Goal: Task Accomplishment & Management: Manage account settings

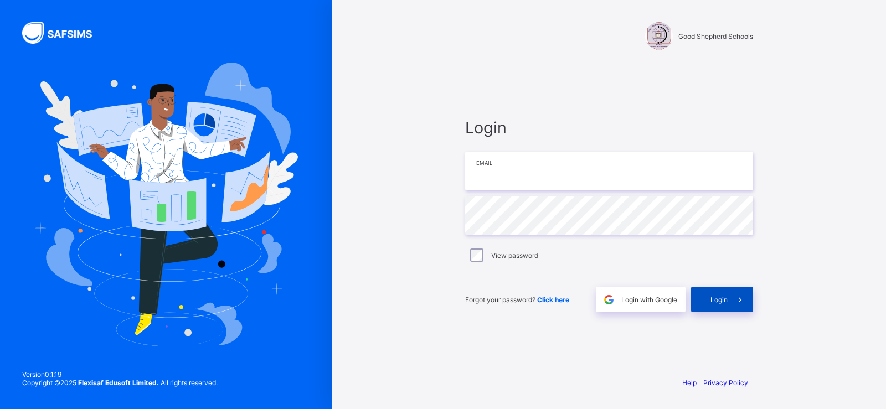
type input "**********"
click at [724, 299] on span "Login" at bounding box center [719, 300] width 17 height 8
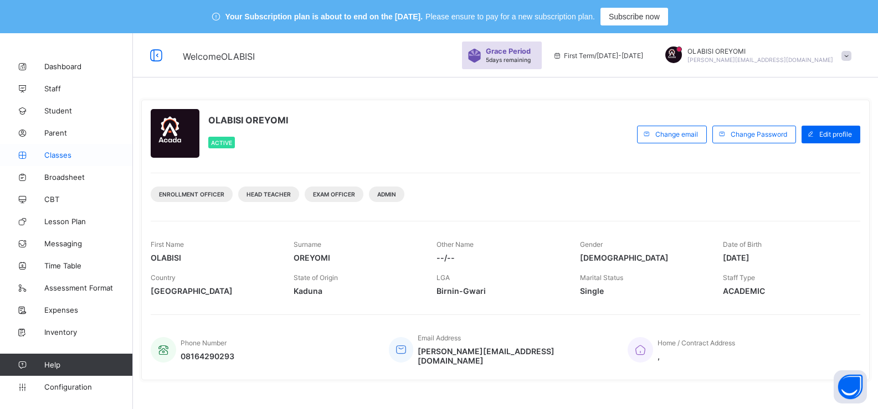
click at [74, 153] on span "Classes" at bounding box center [88, 155] width 89 height 9
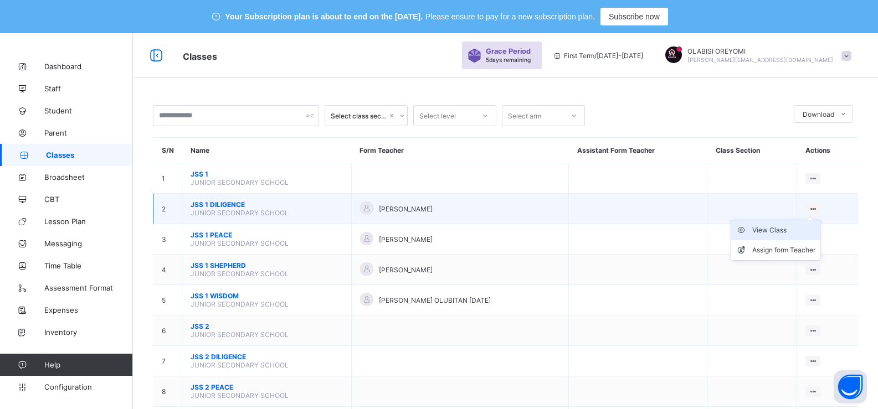
click at [798, 231] on div "View Class" at bounding box center [783, 230] width 63 height 11
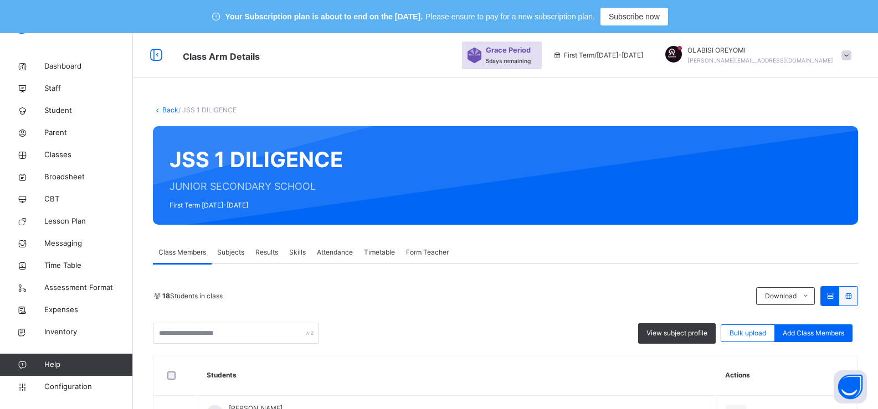
click at [272, 248] on span "Results" at bounding box center [266, 253] width 23 height 10
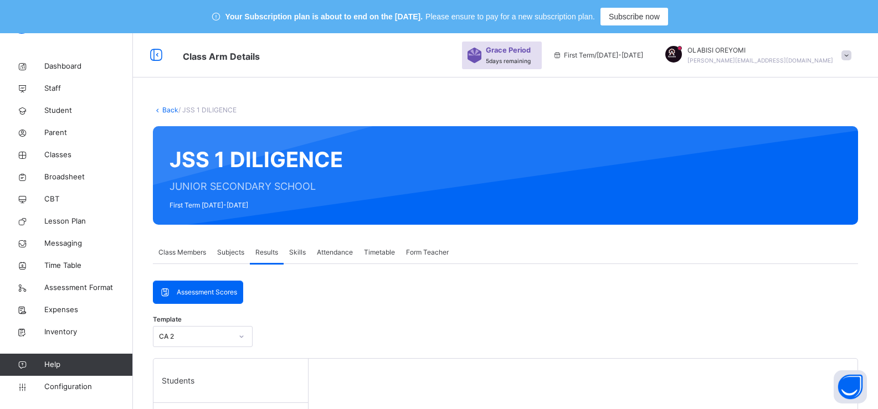
click at [272, 248] on span "Results" at bounding box center [266, 253] width 23 height 10
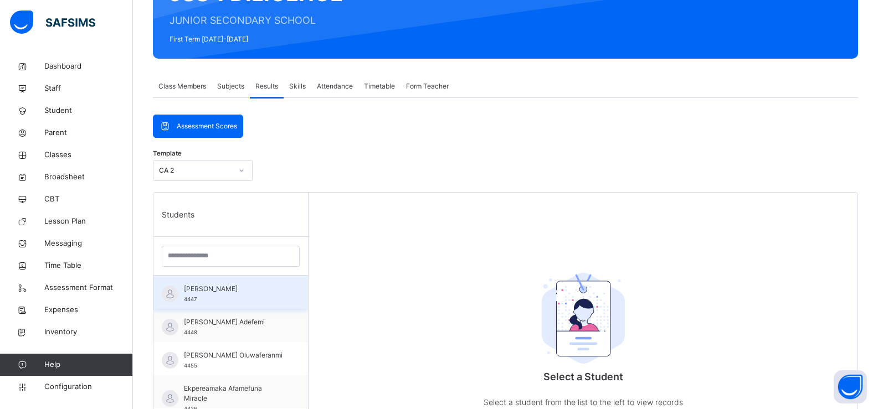
click at [240, 294] on span "[PERSON_NAME]" at bounding box center [233, 289] width 99 height 10
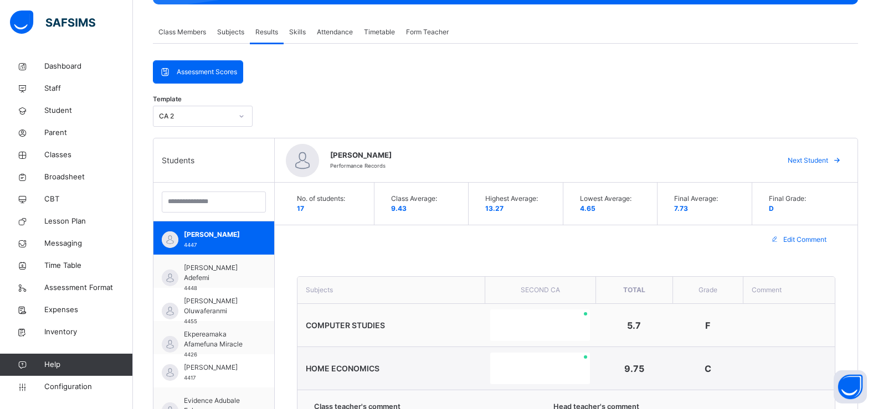
scroll to position [222, 0]
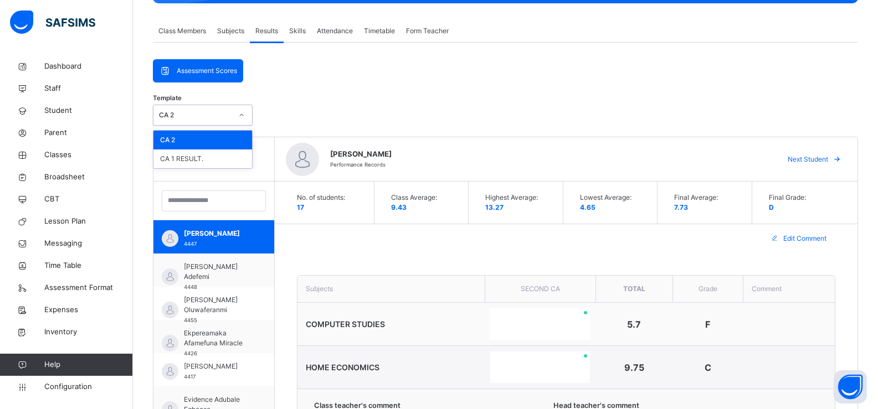
click at [238, 118] on icon at bounding box center [241, 115] width 7 height 11
click at [228, 156] on div "CA 1 RESULT." at bounding box center [202, 159] width 99 height 19
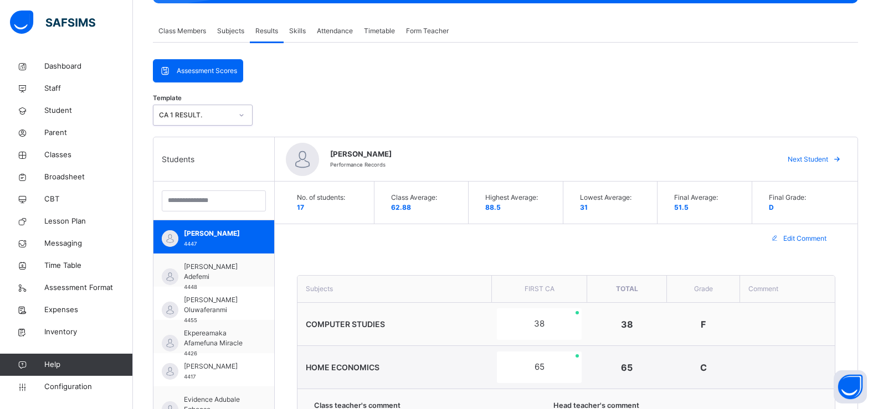
scroll to position [277, 0]
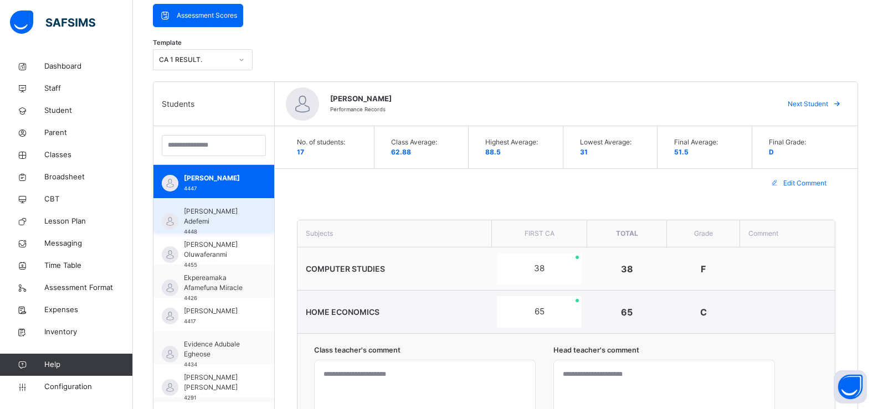
click at [215, 220] on span "[PERSON_NAME] Adefemi" at bounding box center [216, 217] width 65 height 20
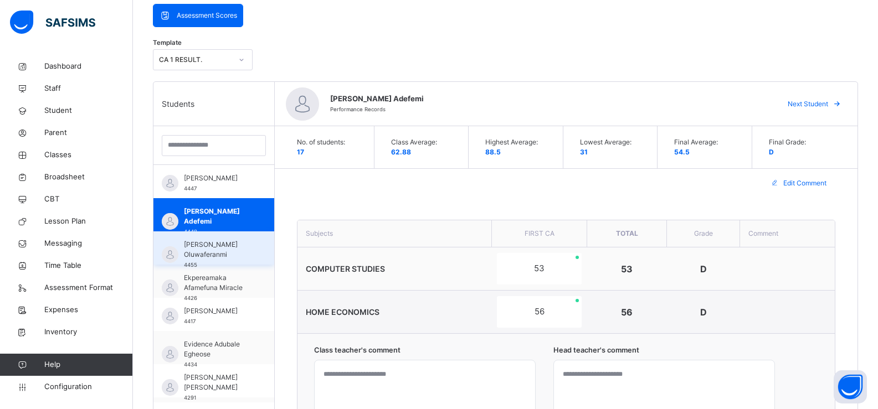
click at [231, 256] on span "[PERSON_NAME] Oluwaferanmi" at bounding box center [216, 250] width 65 height 20
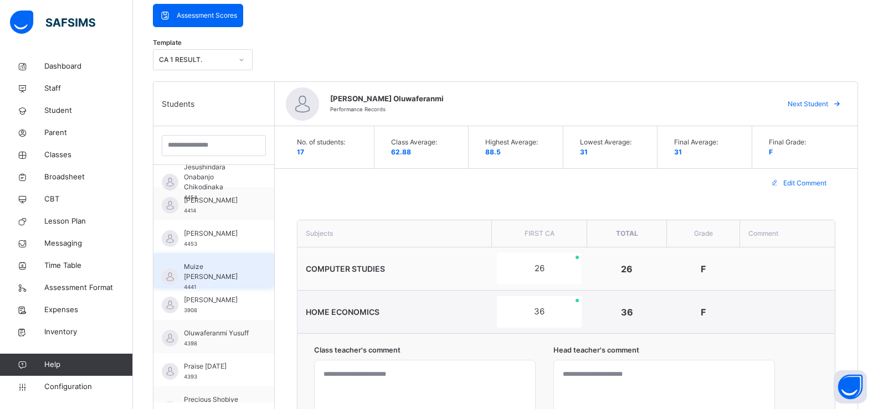
click at [231, 266] on span "Muize [PERSON_NAME]" at bounding box center [216, 272] width 65 height 20
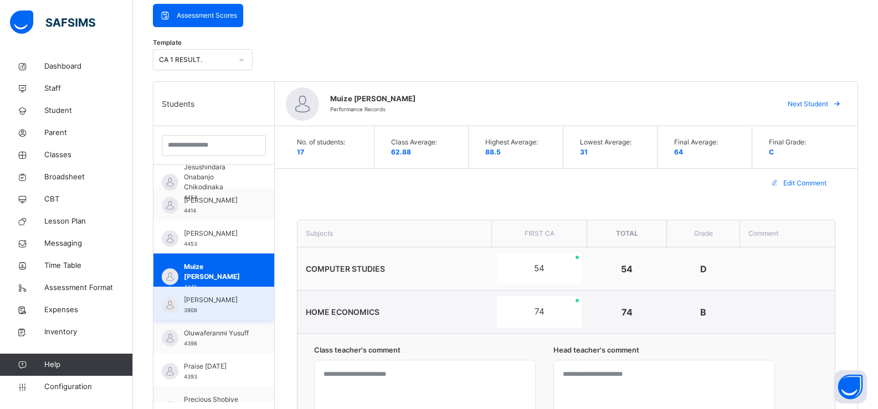
click at [221, 300] on span "[PERSON_NAME]" at bounding box center [216, 300] width 65 height 10
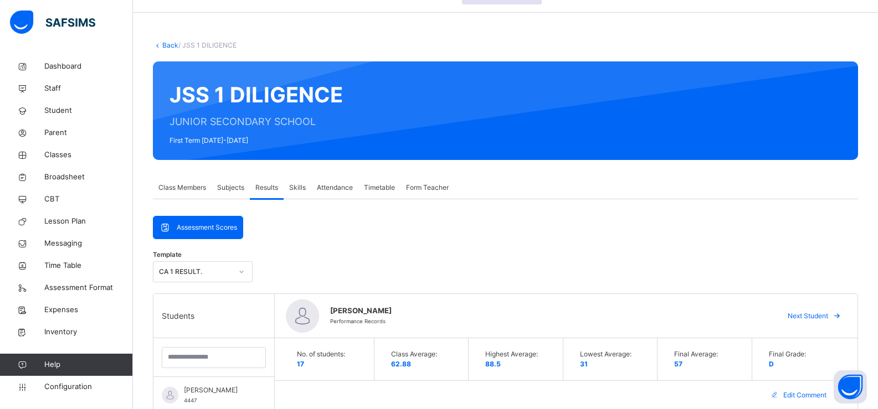
scroll to position [55, 0]
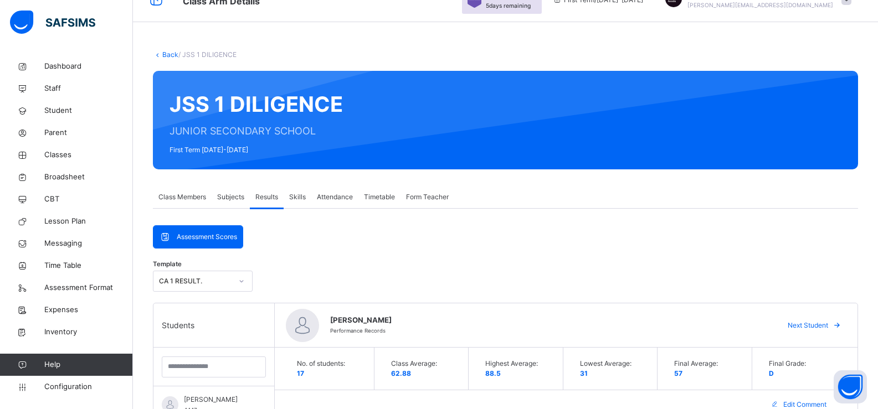
click at [165, 55] on link "Back" at bounding box center [170, 54] width 16 height 8
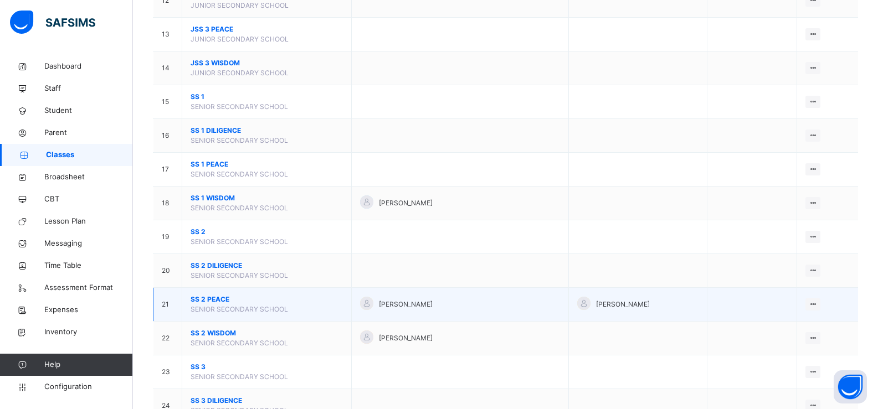
scroll to position [554, 0]
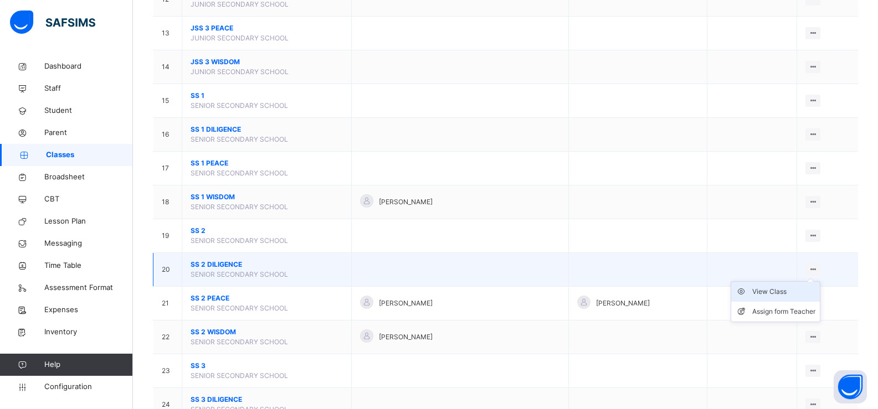
click at [798, 288] on div "View Class" at bounding box center [783, 291] width 63 height 11
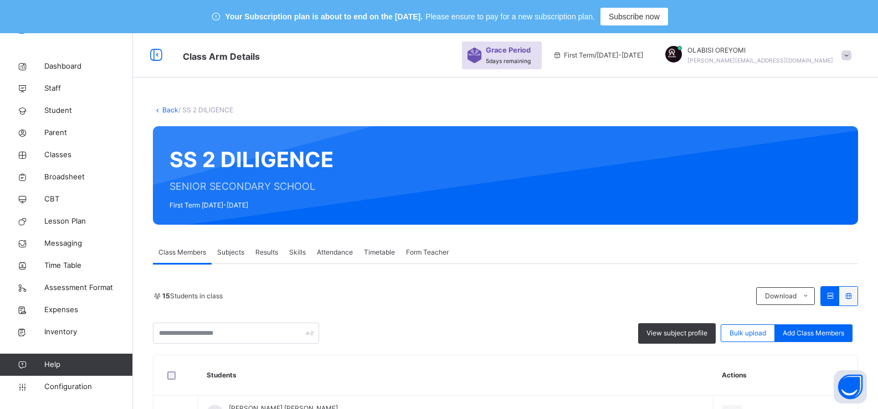
click at [239, 252] on span "Subjects" at bounding box center [230, 253] width 27 height 10
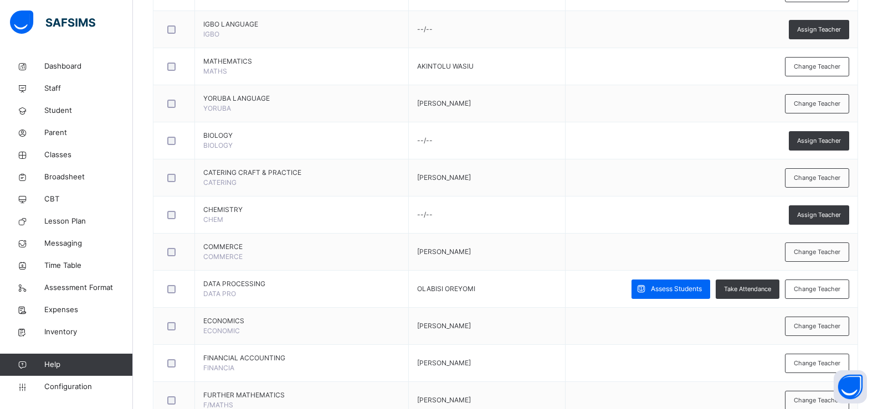
scroll to position [831, 0]
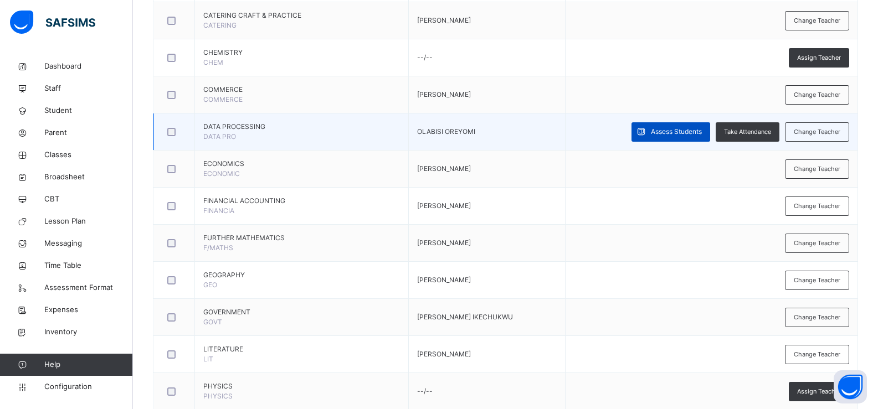
click at [664, 137] on div "Assess Students" at bounding box center [670, 131] width 79 height 19
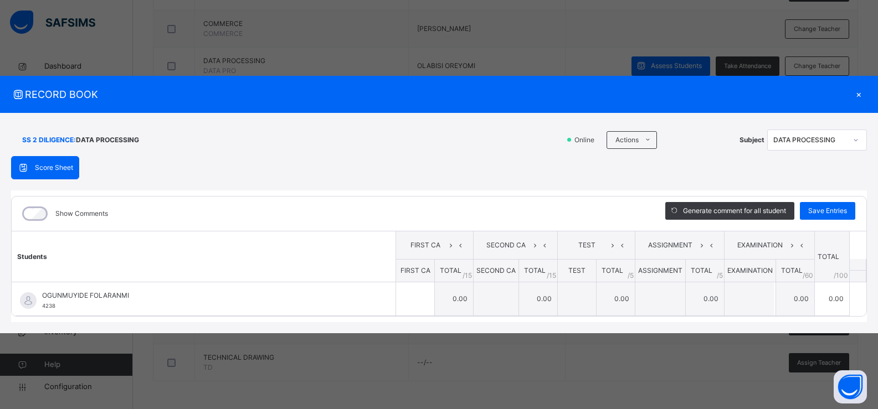
scroll to position [731, 0]
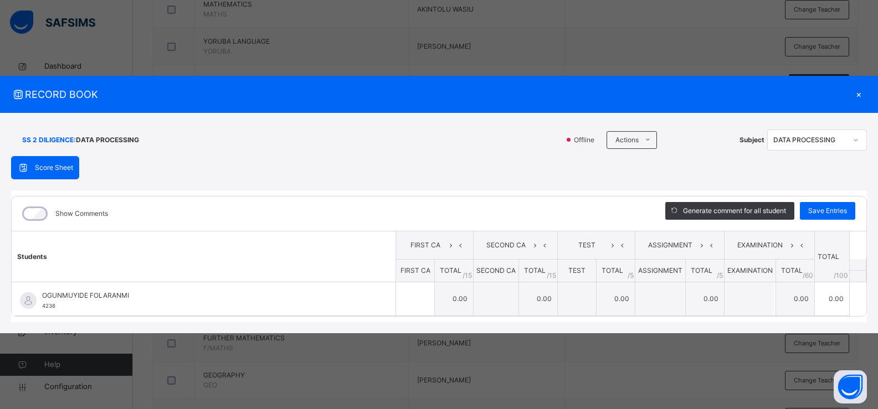
click at [856, 96] on div "×" at bounding box center [858, 94] width 17 height 15
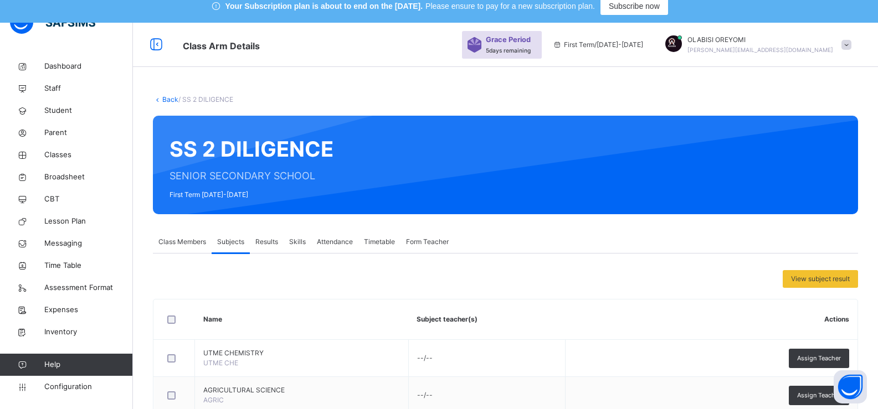
scroll to position [0, 0]
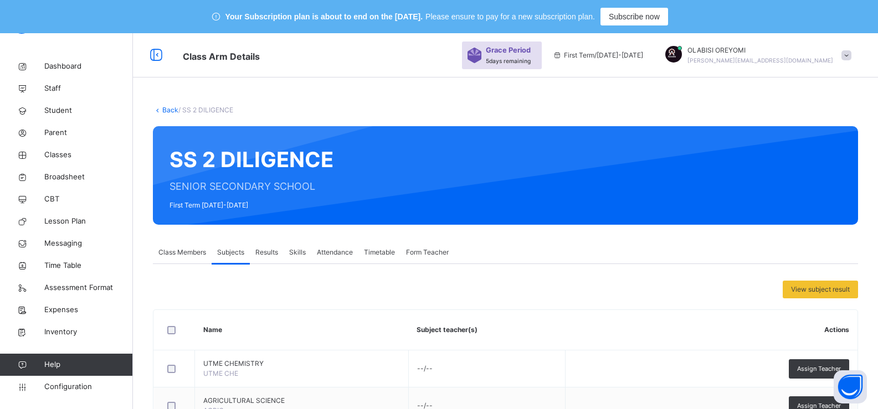
click at [193, 252] on span "Class Members" at bounding box center [182, 253] width 48 height 10
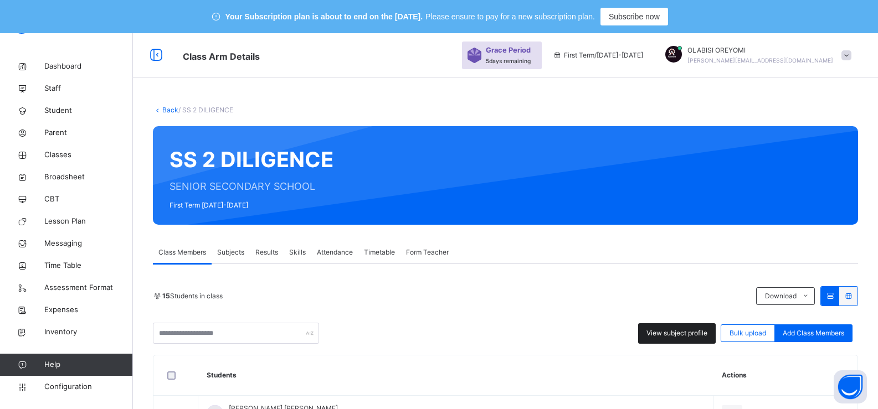
click at [671, 331] on span "View subject profile" at bounding box center [676, 333] width 61 height 10
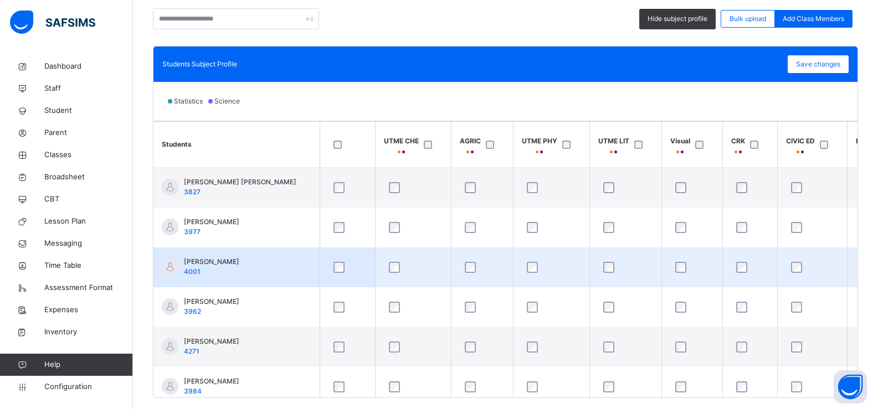
scroll to position [332, 0]
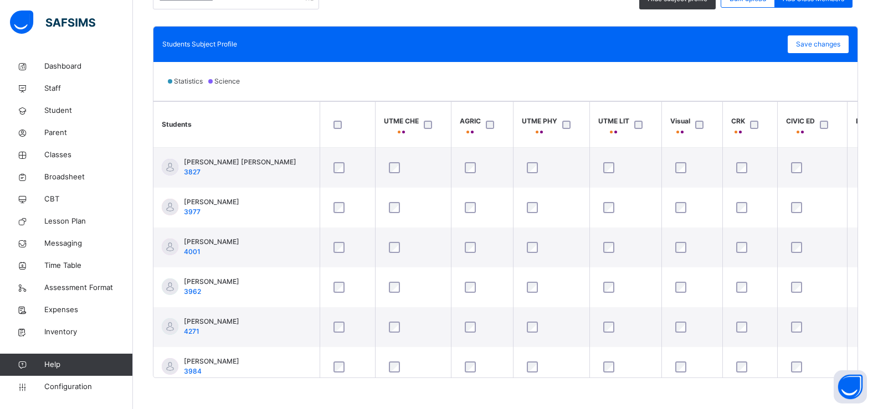
click at [815, 49] on span "Save changes" at bounding box center [818, 44] width 44 height 10
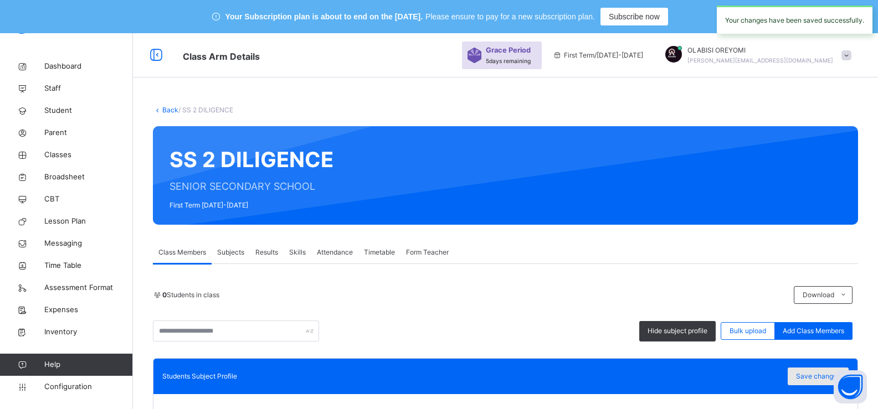
scroll to position [55, 0]
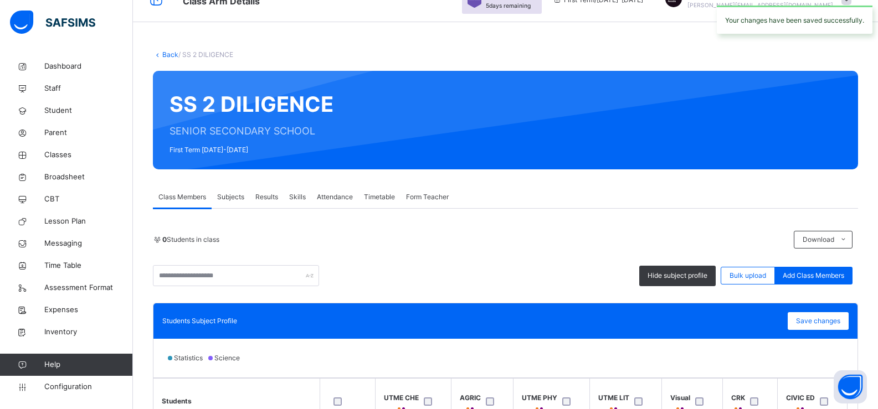
click at [230, 200] on span "Subjects" at bounding box center [230, 197] width 27 height 10
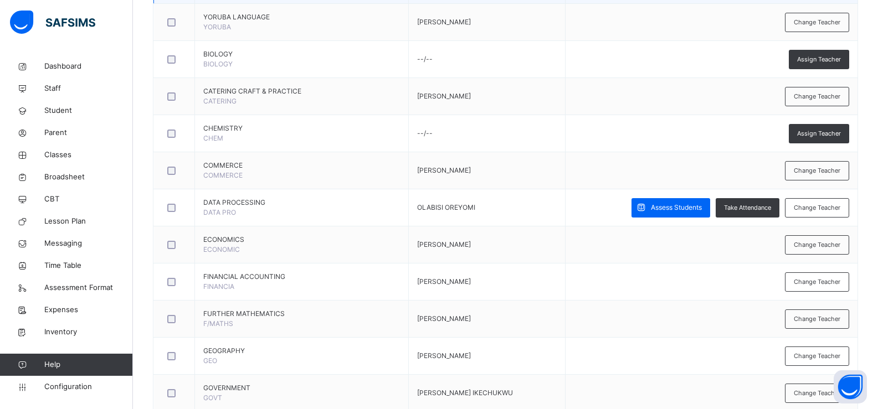
scroll to position [775, 0]
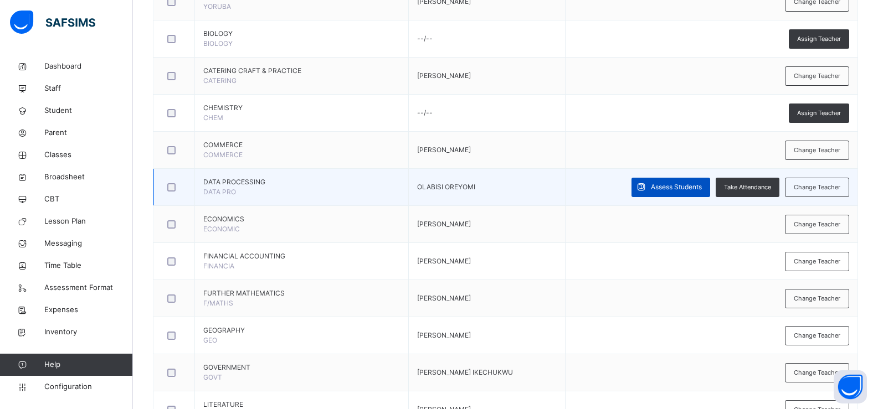
click at [656, 190] on span "Assess Students" at bounding box center [676, 187] width 51 height 10
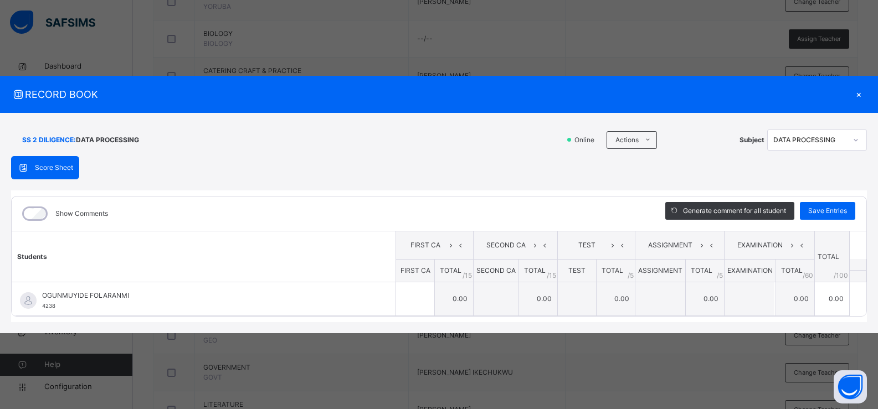
click at [860, 96] on div "×" at bounding box center [858, 94] width 17 height 15
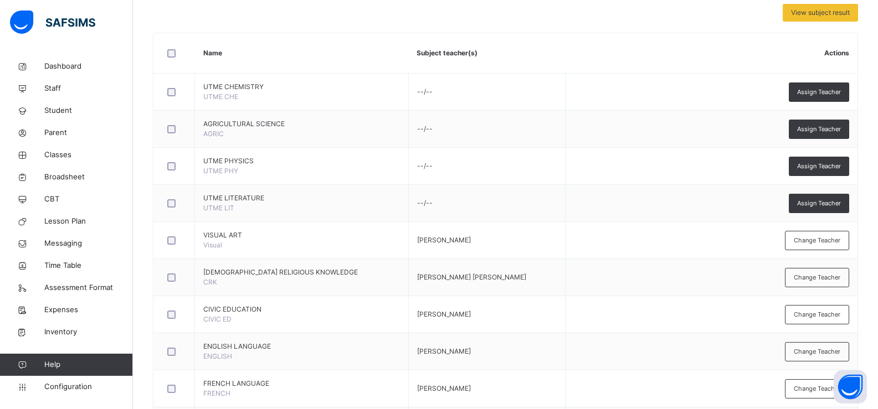
scroll to position [0, 0]
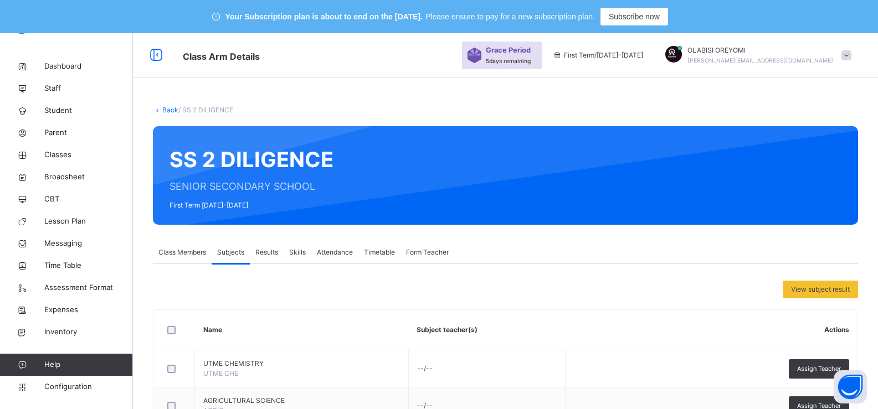
click at [187, 255] on span "Class Members" at bounding box center [182, 253] width 48 height 10
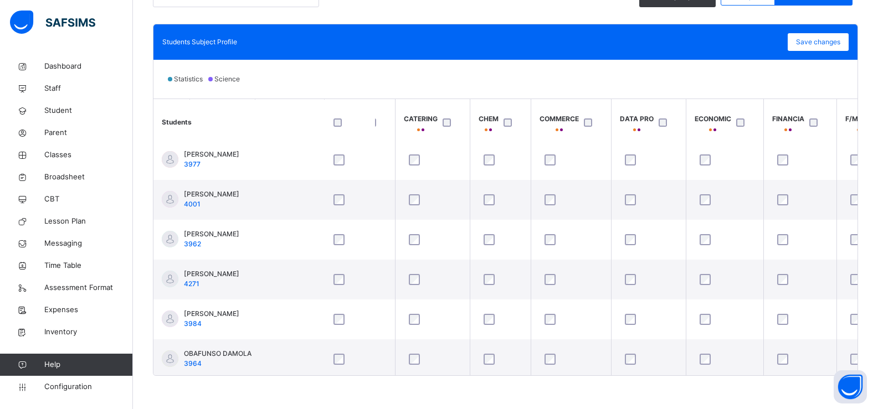
scroll to position [0, 852]
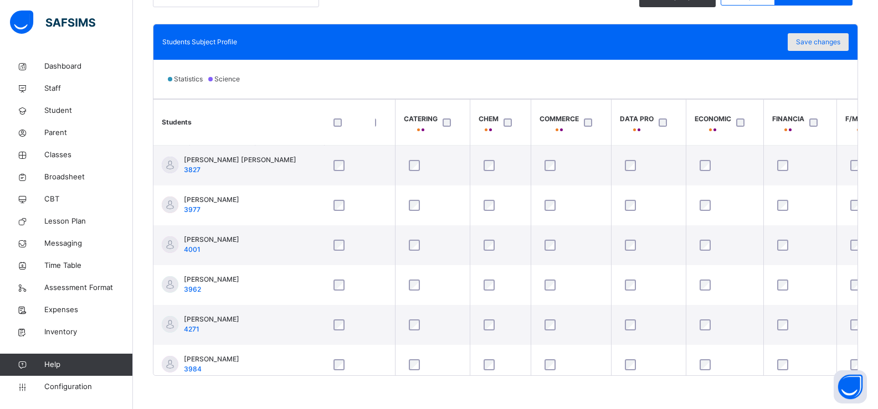
click at [840, 44] on span "Save changes" at bounding box center [818, 42] width 44 height 10
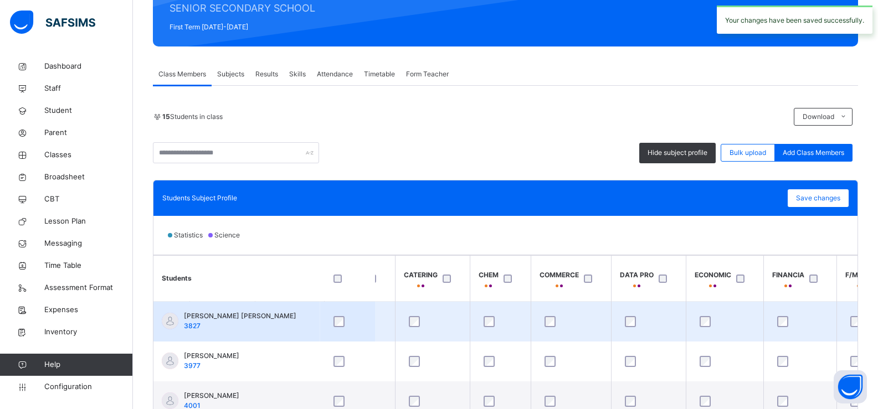
scroll to position [277, 0]
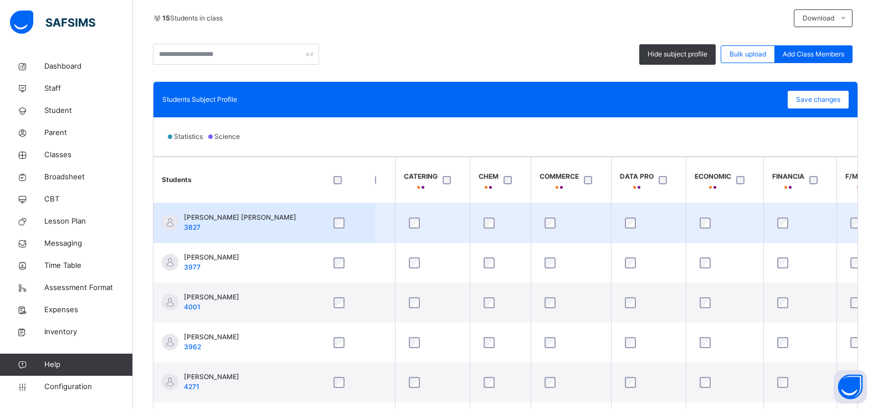
click at [336, 229] on div at bounding box center [347, 223] width 38 height 23
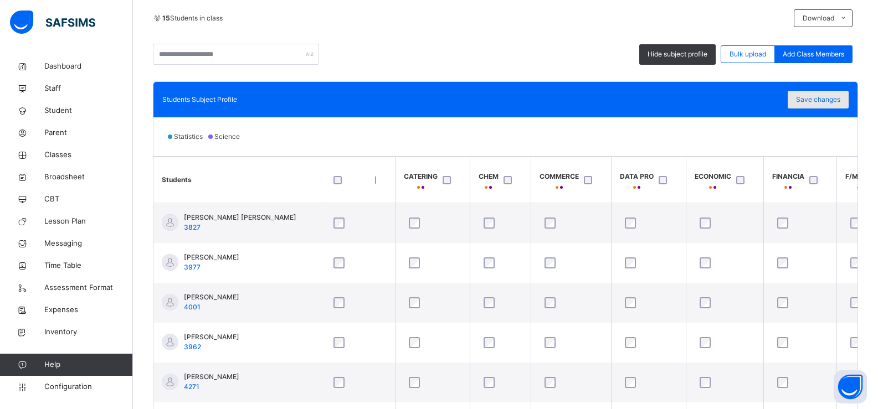
click at [811, 104] on span "Save changes" at bounding box center [818, 100] width 44 height 10
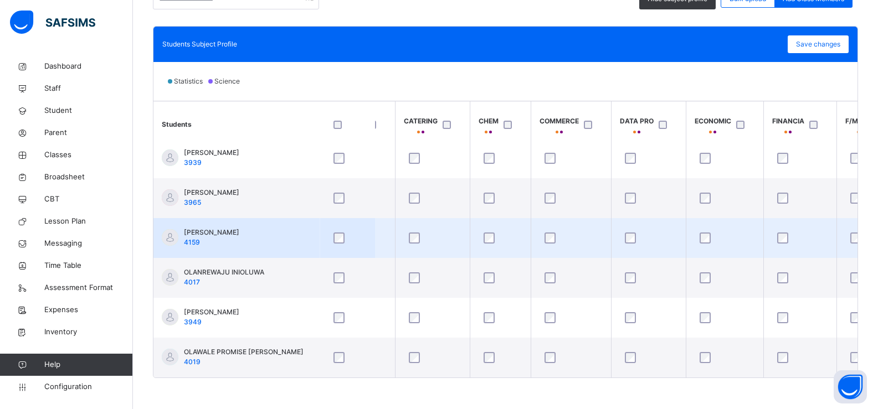
scroll to position [335, 0]
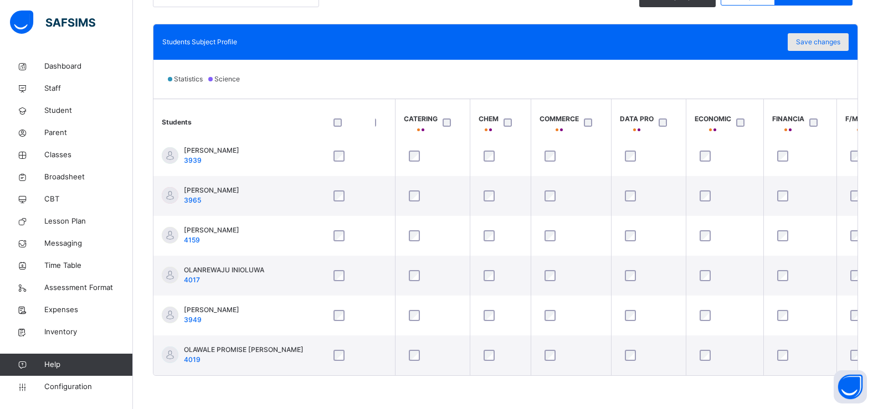
click at [810, 42] on span "Save changes" at bounding box center [818, 42] width 44 height 10
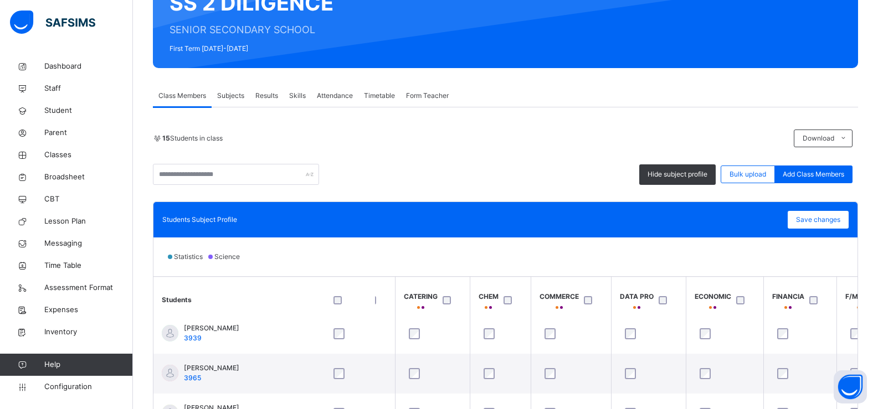
scroll to position [222, 0]
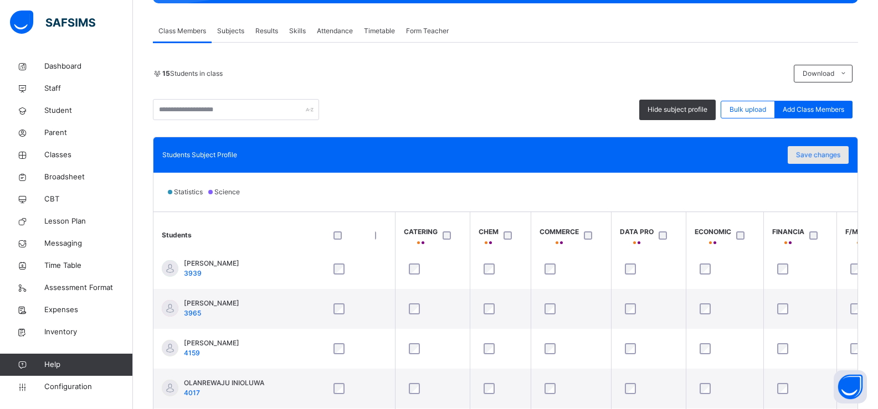
click at [831, 162] on div "Save changes" at bounding box center [818, 155] width 61 height 18
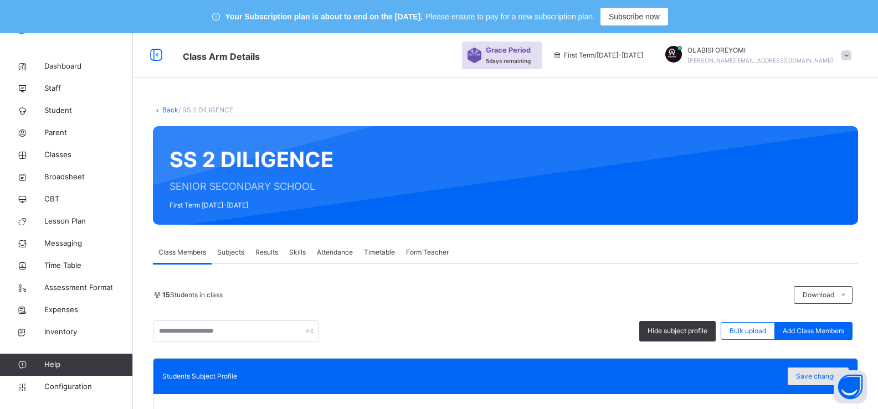
click at [809, 381] on span "Save changes" at bounding box center [818, 377] width 44 height 10
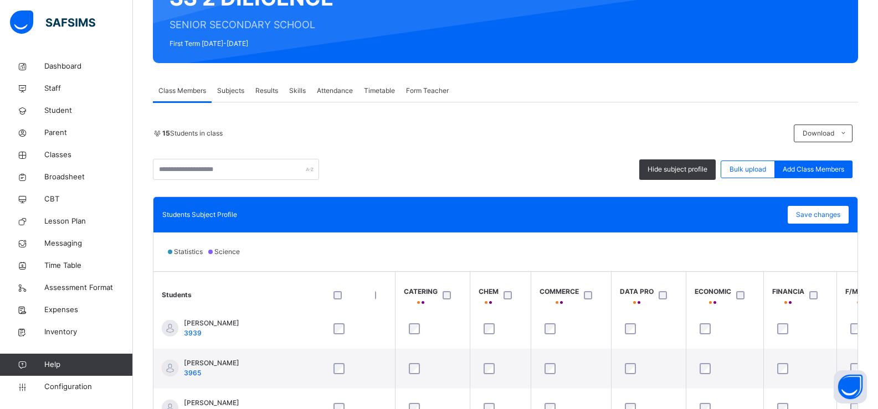
scroll to position [166, 0]
